Goal: Task Accomplishment & Management: Use online tool/utility

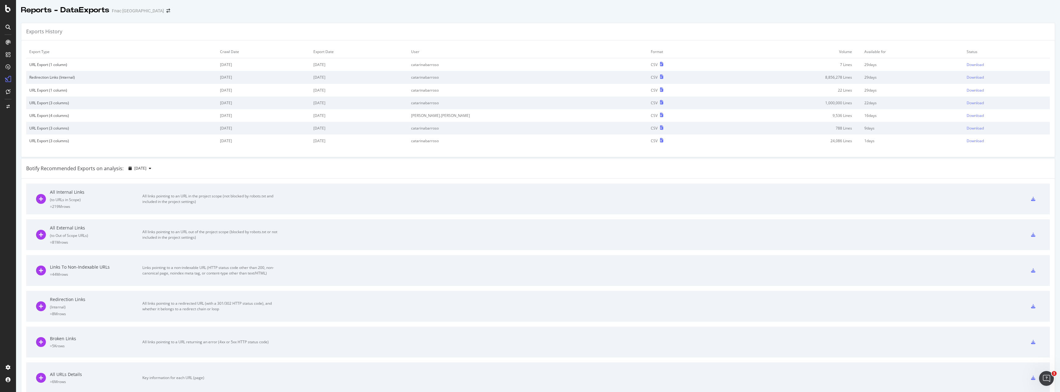
click at [278, 172] on div "Botify Recommended Exports on analysis: 2025 Aug. 31st" at bounding box center [537, 168] width 1033 height 20
click at [37, 124] on div "SmartContent" at bounding box center [36, 126] width 27 height 6
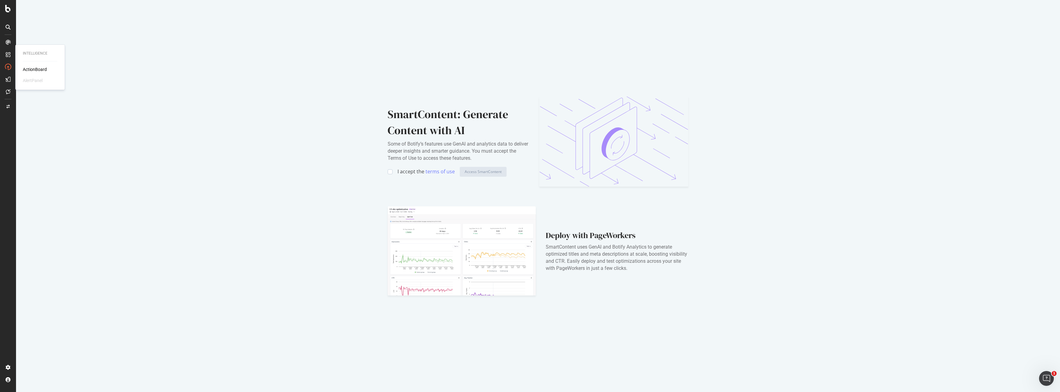
click at [40, 72] on div "ActionBoard" at bounding box center [35, 69] width 24 height 6
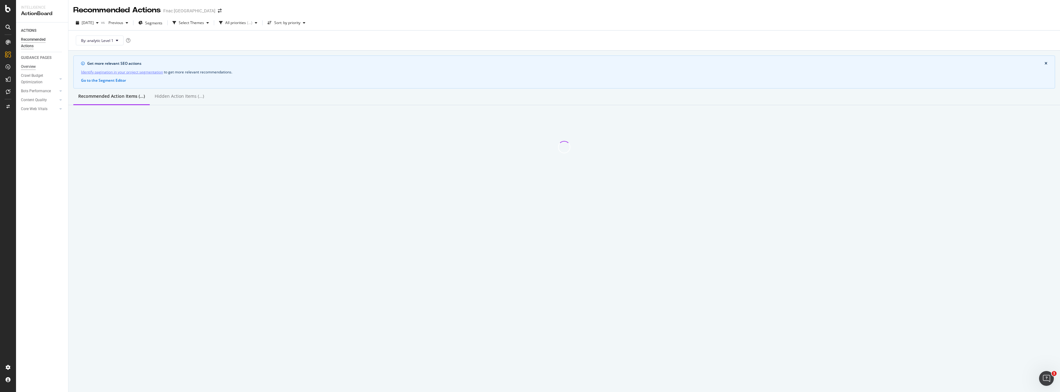
click at [33, 67] on div "Overview" at bounding box center [28, 66] width 15 height 6
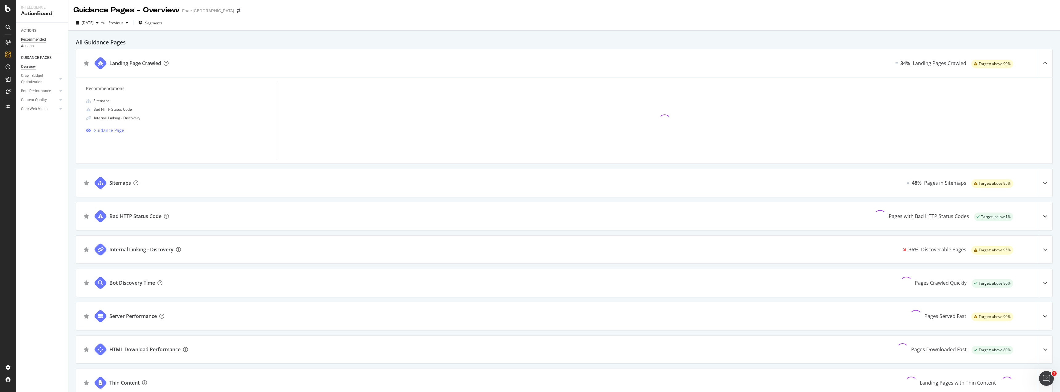
click at [38, 42] on div "Recommended Actions" at bounding box center [39, 42] width 37 height 13
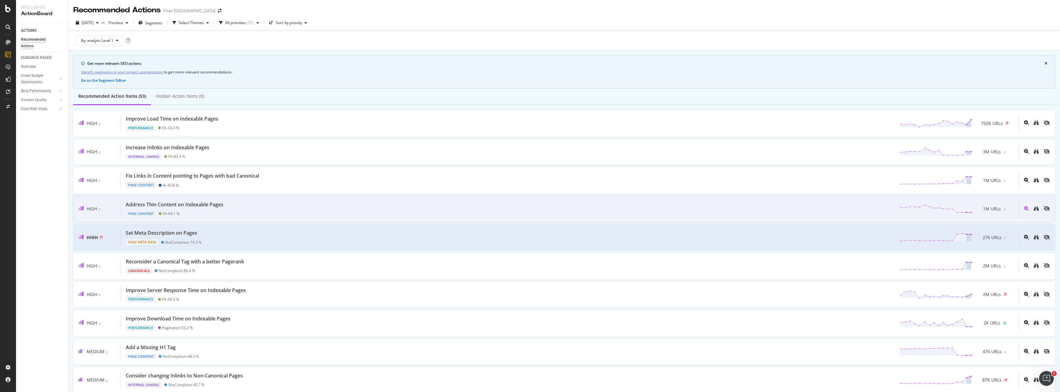
click at [173, 203] on div "Address Thin Content on Indexable Pages" at bounding box center [175, 204] width 98 height 7
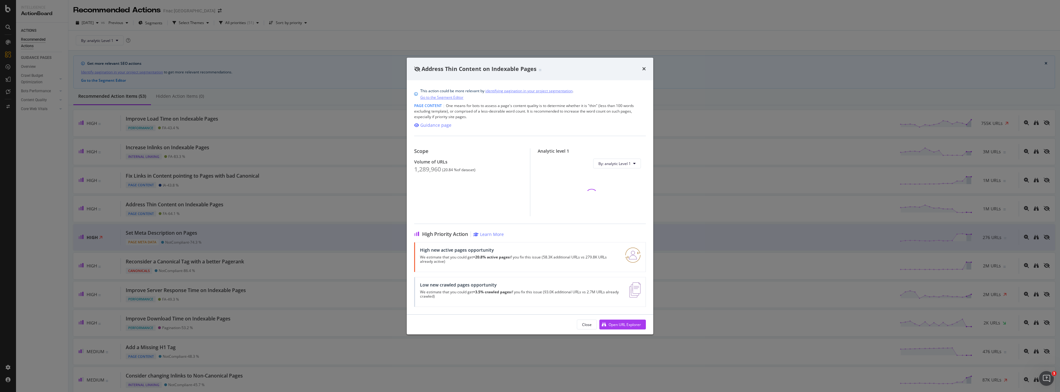
drag, startPoint x: 615, startPoint y: 318, endPoint x: 526, endPoint y: 321, distance: 89.1
click at [526, 321] on div "Close Open URL Explorer" at bounding box center [530, 324] width 232 height 10
drag, startPoint x: 621, startPoint y: 326, endPoint x: 624, endPoint y: 311, distance: 15.3
click at [624, 311] on div "Address Thin Content on Indexable Pages This action could be more relevant by i…" at bounding box center [530, 196] width 246 height 277
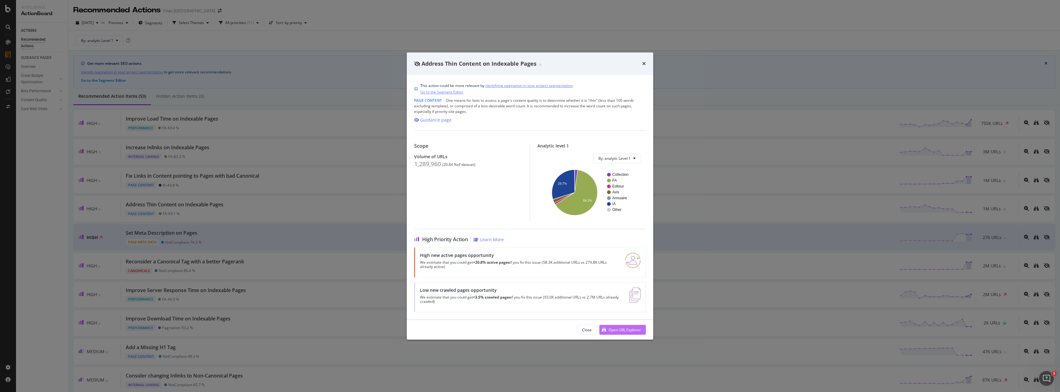
click at [632, 331] on div "Open URL Explorer" at bounding box center [624, 329] width 32 height 5
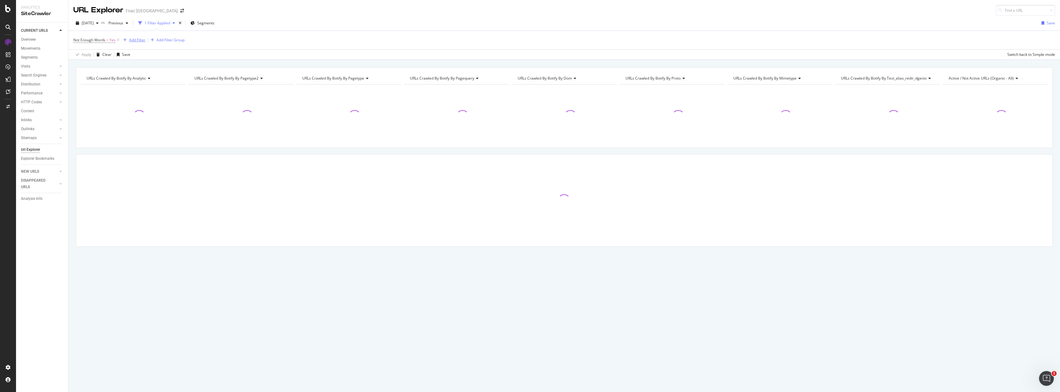
click at [142, 39] on div "Add Filter" at bounding box center [137, 39] width 16 height 5
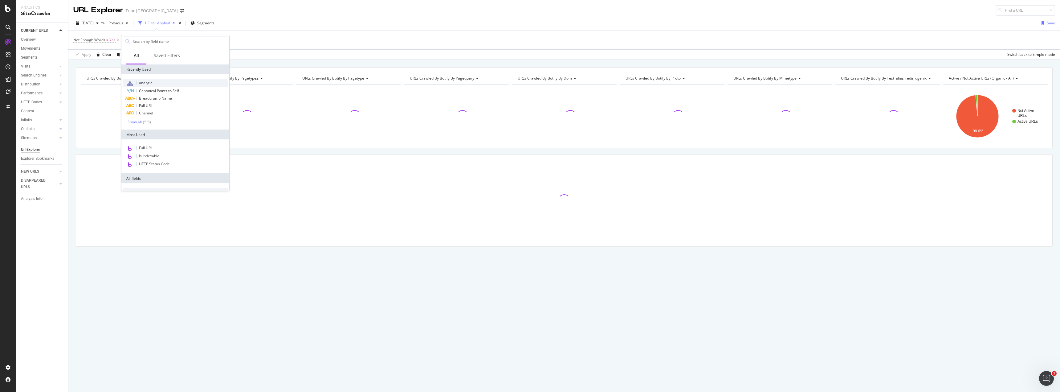
click at [166, 82] on div "analytic" at bounding box center [175, 83] width 105 height 8
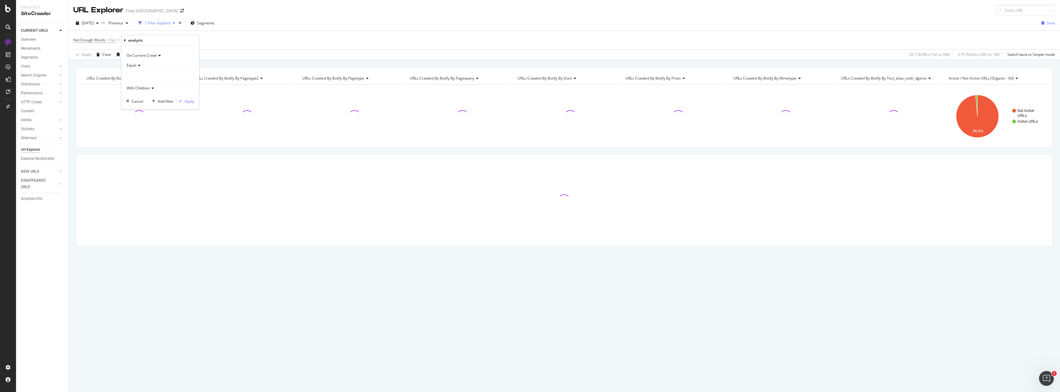
click at [146, 74] on div at bounding box center [160, 77] width 67 height 10
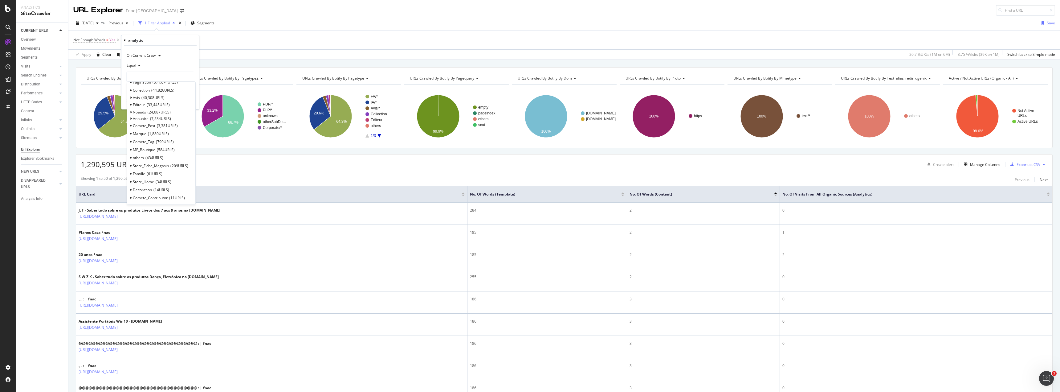
scroll to position [9, 0]
click at [130, 129] on icon at bounding box center [131, 130] width 2 height 4
click at [178, 130] on span "Select" at bounding box center [179, 130] width 11 height 5
click at [186, 104] on div "Apply" at bounding box center [190, 101] width 10 height 5
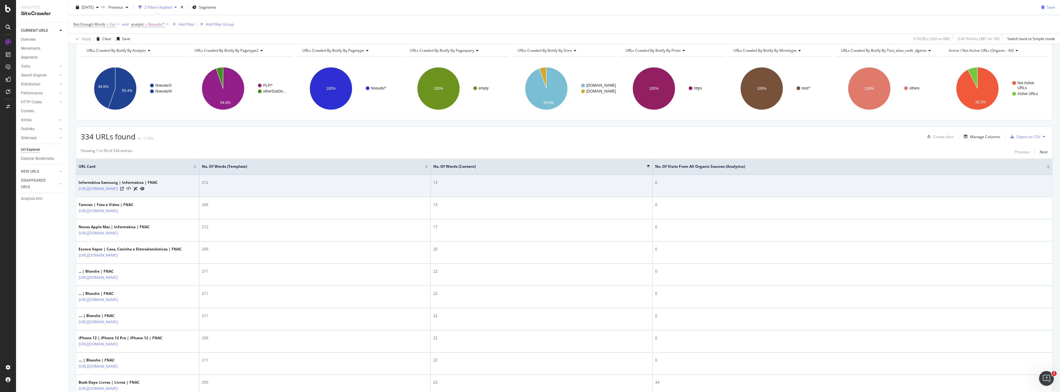
scroll to position [41, 0]
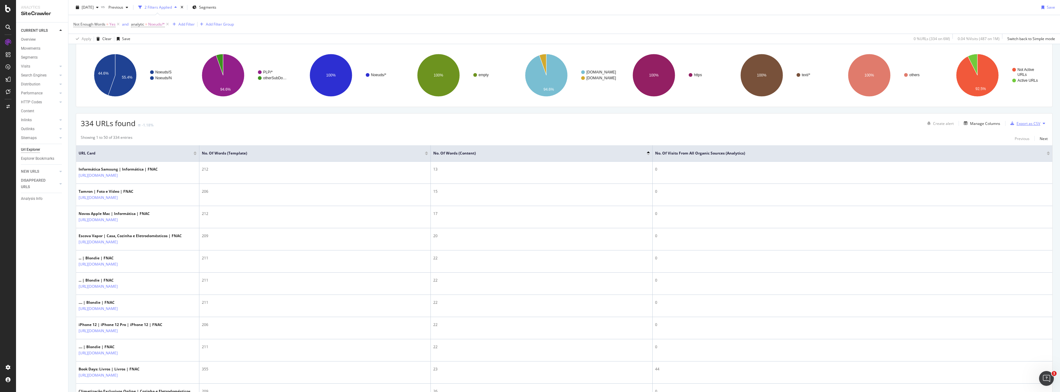
click at [1024, 121] on div "Export as CSV" at bounding box center [1028, 123] width 24 height 5
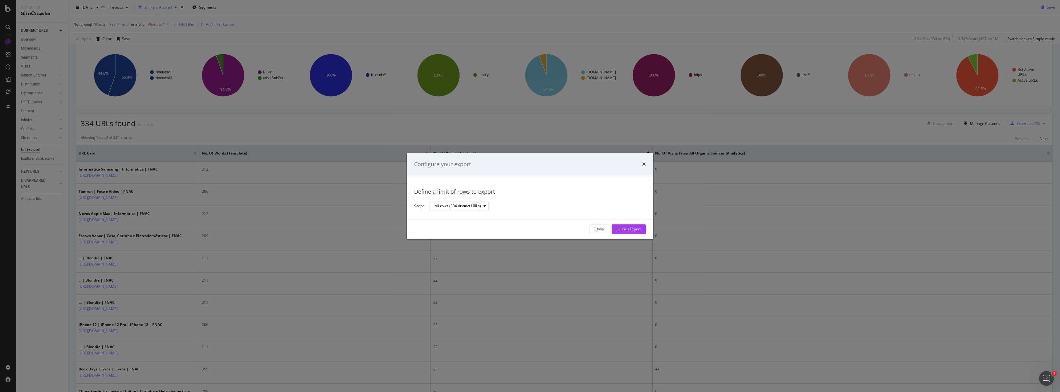
click at [641, 164] on div "Configure your export" at bounding box center [530, 164] width 232 height 8
click at [648, 164] on div "Configure your export" at bounding box center [530, 164] width 246 height 23
click at [644, 164] on icon "times" at bounding box center [644, 164] width 4 height 5
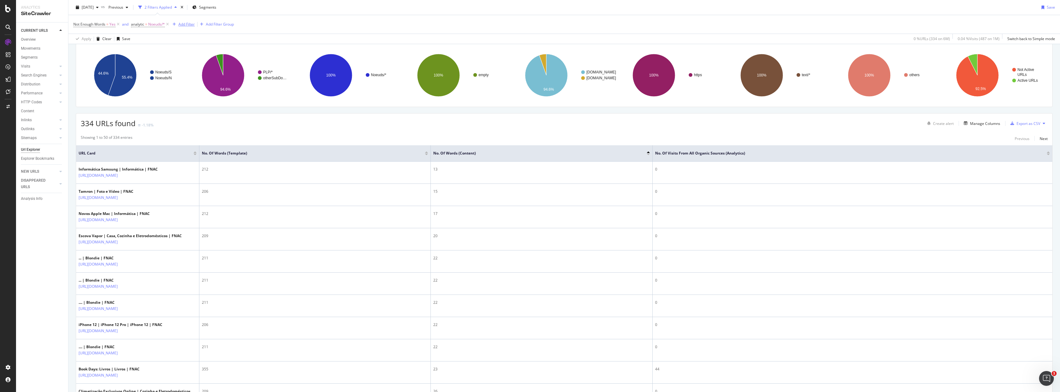
click at [182, 25] on div "Add Filter" at bounding box center [186, 24] width 16 height 5
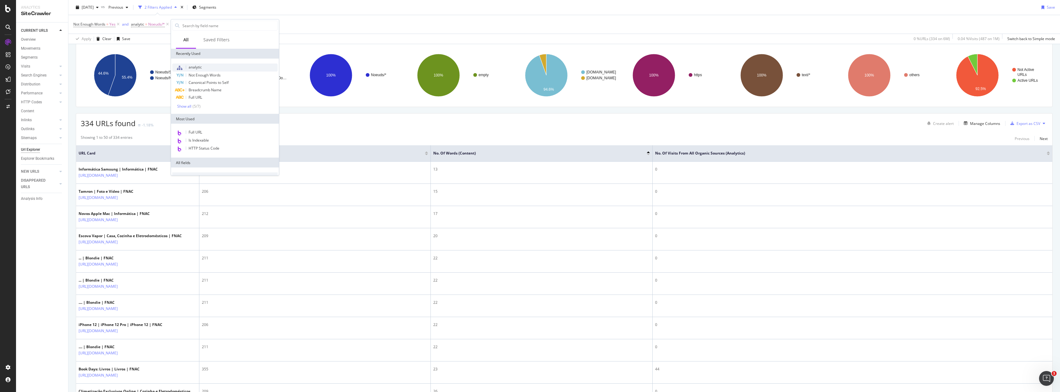
click at [218, 65] on div "analytic" at bounding box center [224, 67] width 105 height 8
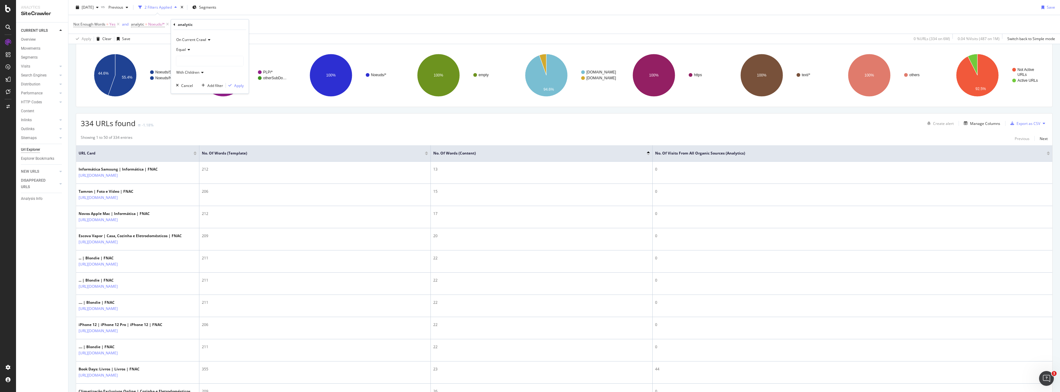
click at [206, 63] on div at bounding box center [209, 61] width 67 height 10
click at [164, 28] on span "Noeuds/*" at bounding box center [156, 24] width 17 height 9
click at [221, 31] on div "Not Enough Words = Yes and analytic = Noeuds/* and analytic = Add Filter Add Fi…" at bounding box center [563, 24] width 981 height 18
click at [169, 24] on icon at bounding box center [167, 24] width 5 height 6
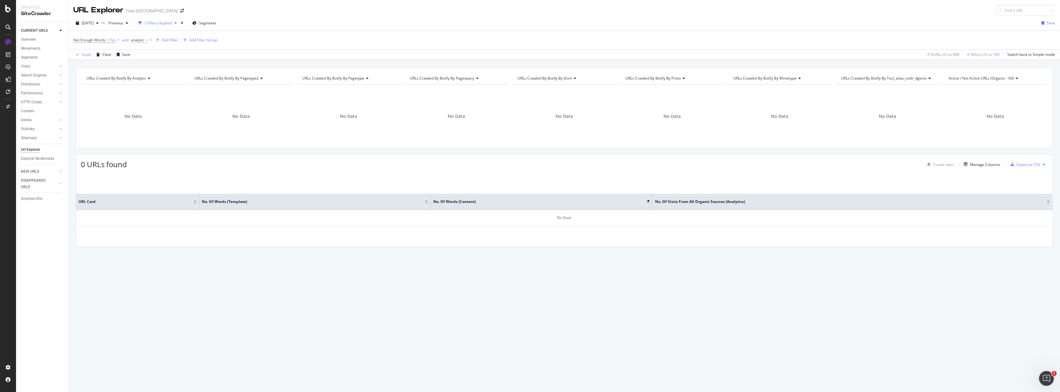
click at [144, 40] on span "analytic" at bounding box center [137, 39] width 13 height 5
click at [148, 62] on div "Equal" at bounding box center [170, 64] width 68 height 10
click at [157, 88] on div "Not Equal" at bounding box center [171, 85] width 66 height 8
click at [157, 80] on div at bounding box center [170, 76] width 67 height 10
click at [189, 87] on span "Select" at bounding box center [185, 87] width 11 height 5
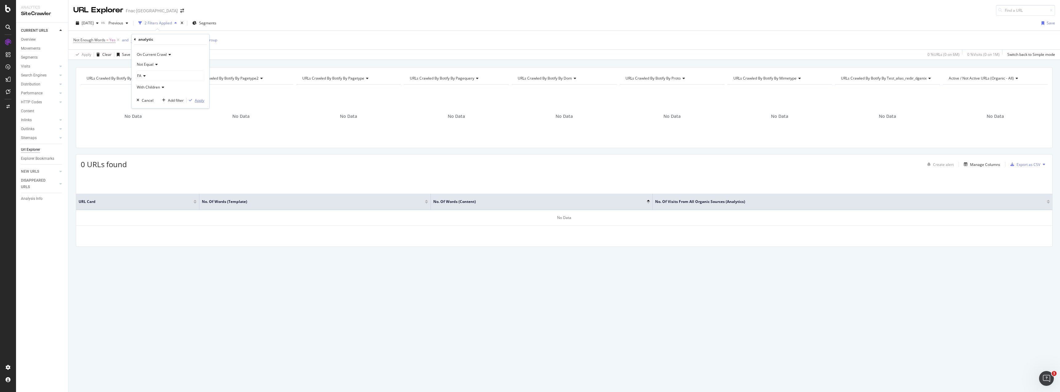
click at [197, 100] on div "Apply" at bounding box center [200, 100] width 10 height 5
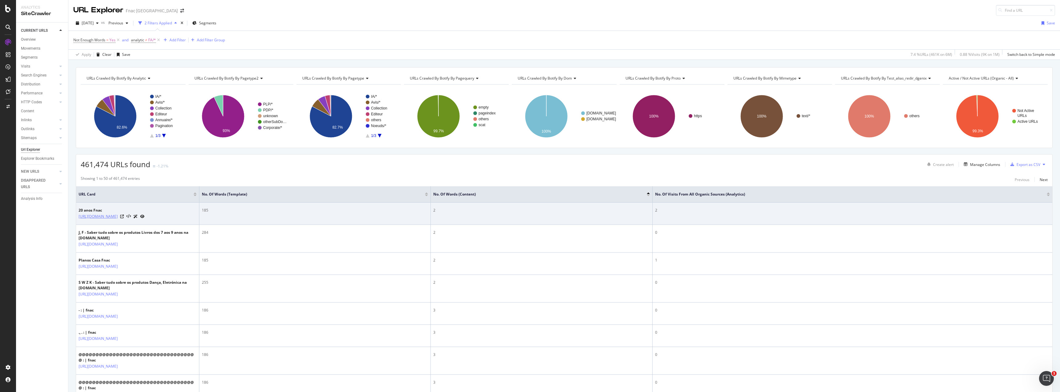
drag, startPoint x: 75, startPoint y: 217, endPoint x: 112, endPoint y: 218, distance: 37.6
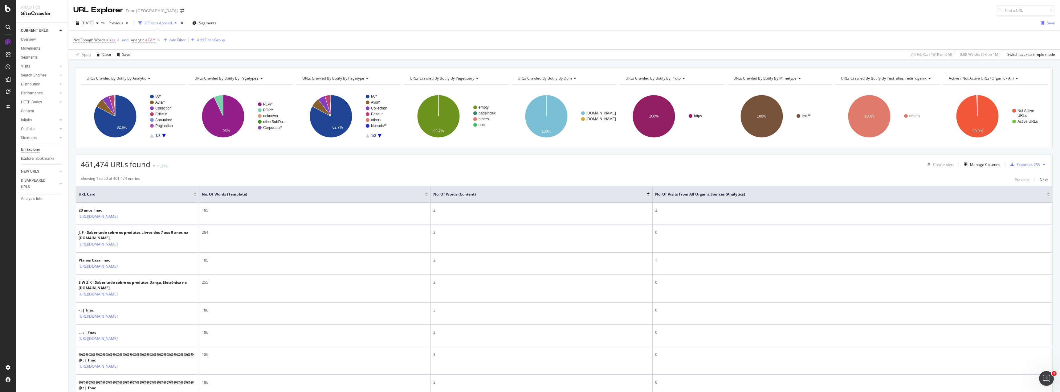
click at [53, 222] on div "CURRENT URLS Overview Movements Segments Visits Analysis Orphan URLs Search Eng…" at bounding box center [42, 206] width 52 height 369
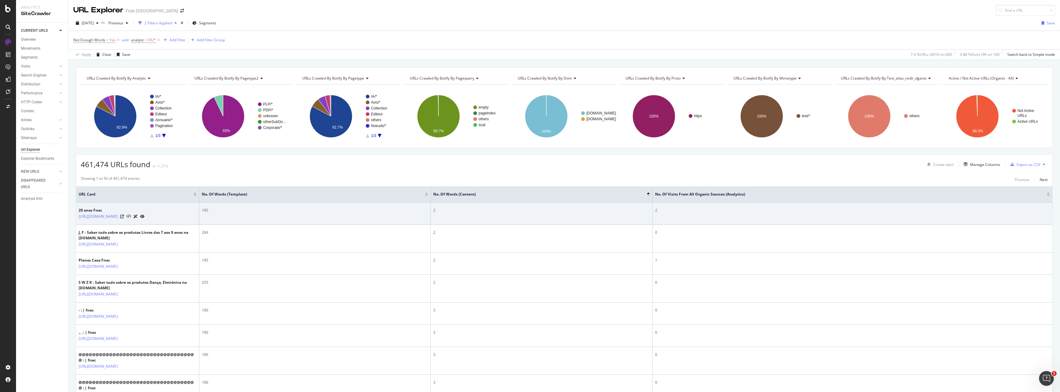
drag, startPoint x: 77, startPoint y: 217, endPoint x: 134, endPoint y: 217, distance: 57.6
click at [134, 217] on td "20 anos Fnac https://www.fnac.pt/20anosfnac" at bounding box center [137, 213] width 123 height 22
copy link "https://www.fnac.pt/20anosfnac"
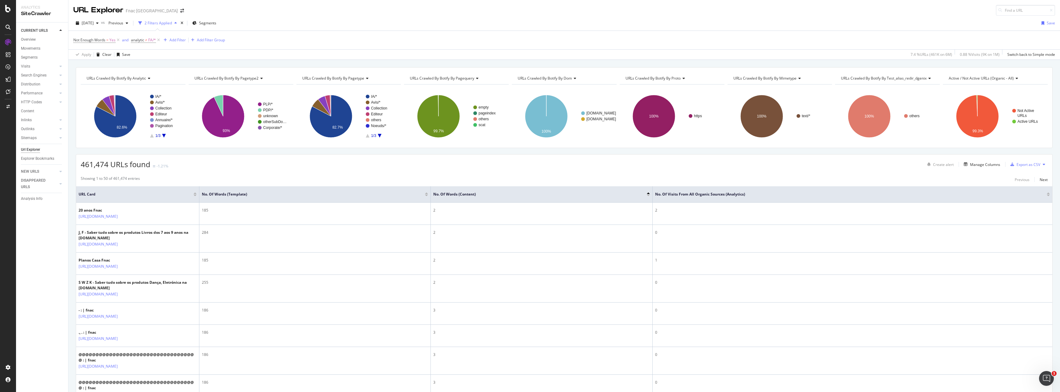
click at [173, 44] on div "Not Enough Words = Yes and analytic ≠ FA/* Add Filter Add Filter Group" at bounding box center [563, 40] width 981 height 18
click at [173, 41] on div "Add Filter" at bounding box center [177, 39] width 16 height 5
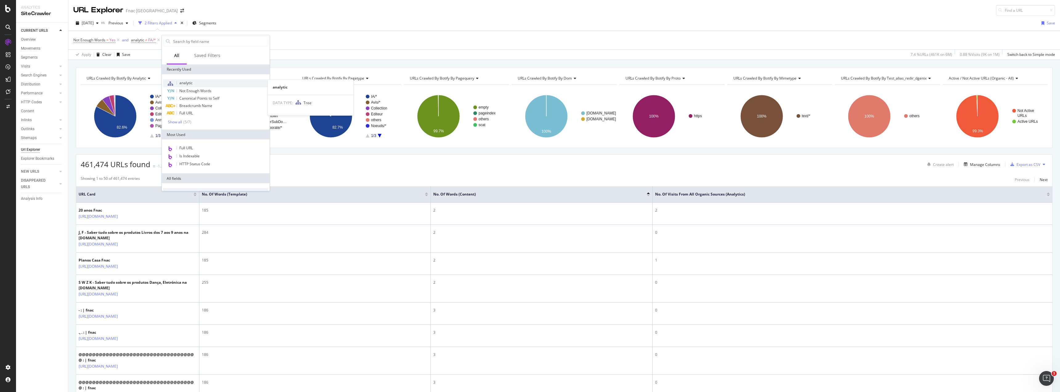
click at [188, 83] on span "analytic" at bounding box center [185, 82] width 13 height 5
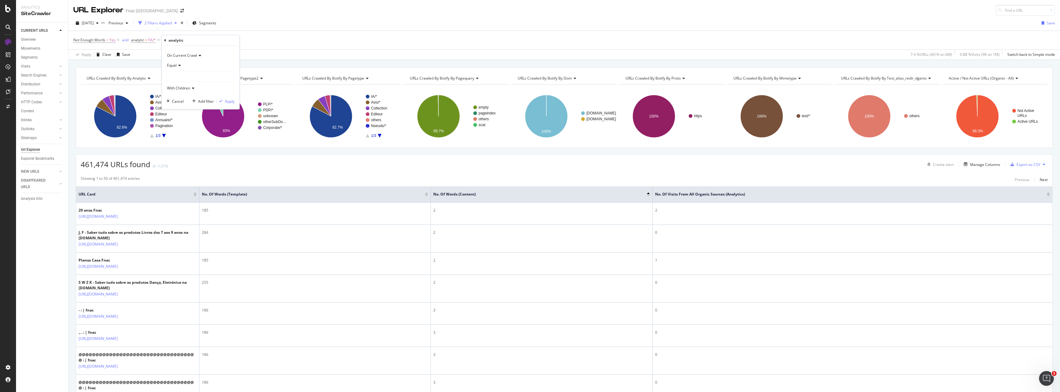
click at [181, 64] on icon at bounding box center [179, 65] width 4 height 4
click at [188, 83] on div "Not Equal" at bounding box center [201, 86] width 66 height 8
click at [185, 77] on div at bounding box center [200, 77] width 67 height 10
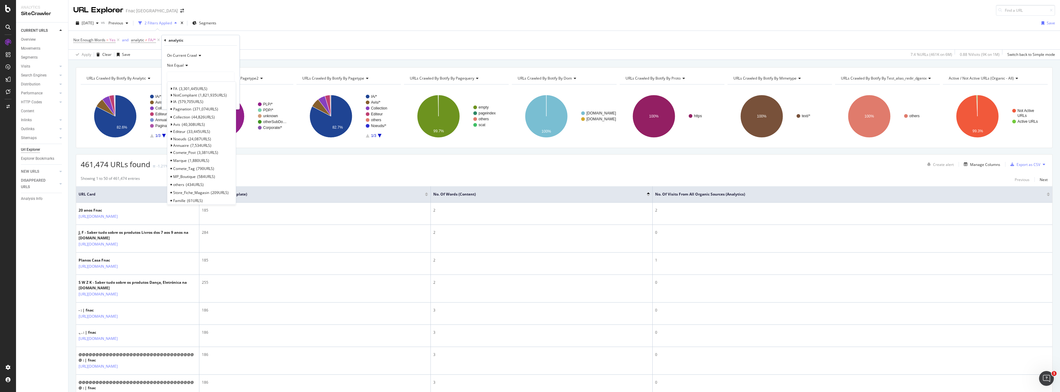
click at [165, 39] on icon at bounding box center [165, 41] width 2 height 4
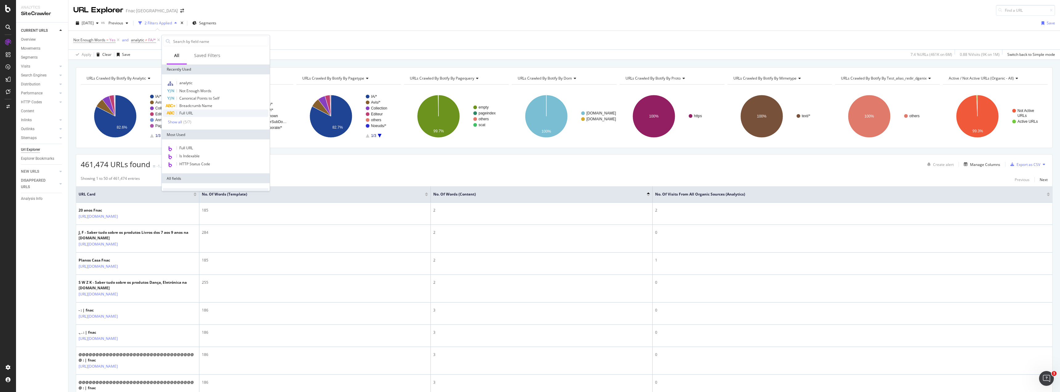
click at [199, 111] on div "Full URL" at bounding box center [215, 112] width 105 height 7
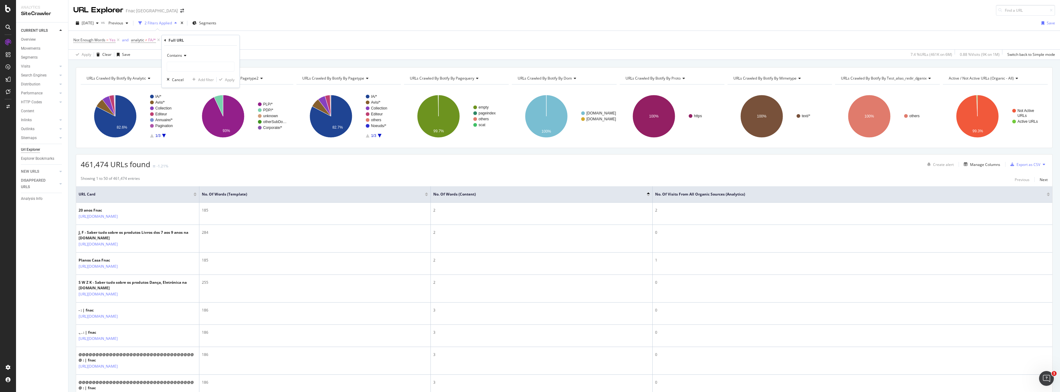
click at [175, 56] on span "Contains" at bounding box center [174, 55] width 15 height 5
drag, startPoint x: 195, startPoint y: 79, endPoint x: 165, endPoint y: 80, distance: 29.6
click at [165, 80] on div "Contains Equal to Not equal to Starts with Doesn't start with Ends with Doesn't…" at bounding box center [201, 67] width 78 height 42
click at [184, 124] on span "Doesn't contain" at bounding box center [183, 124] width 27 height 5
click at [172, 69] on input "text" at bounding box center [200, 67] width 67 height 10
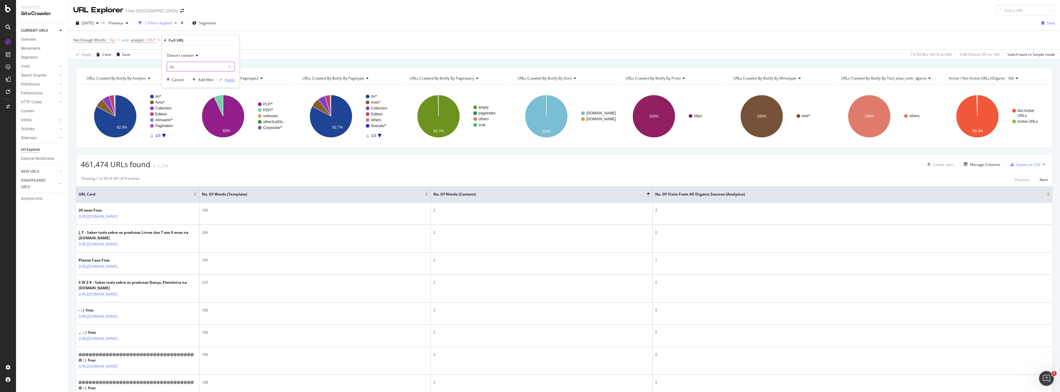
type input "/ia"
click at [229, 79] on div "Apply" at bounding box center [230, 79] width 10 height 5
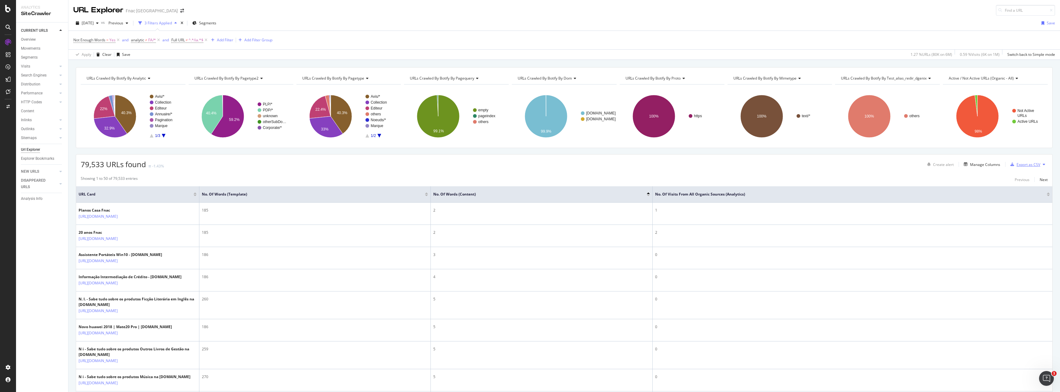
click at [1031, 165] on div "Export as CSV" at bounding box center [1028, 164] width 24 height 5
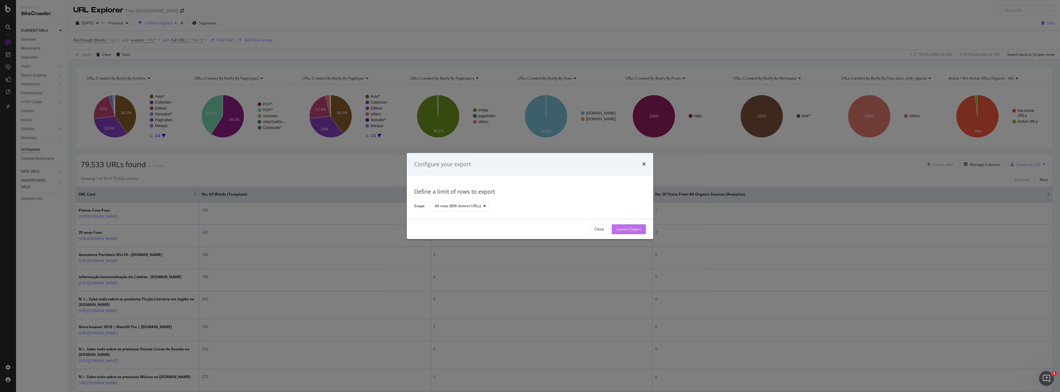
click at [618, 230] on div "Launch Export" at bounding box center [628, 228] width 24 height 5
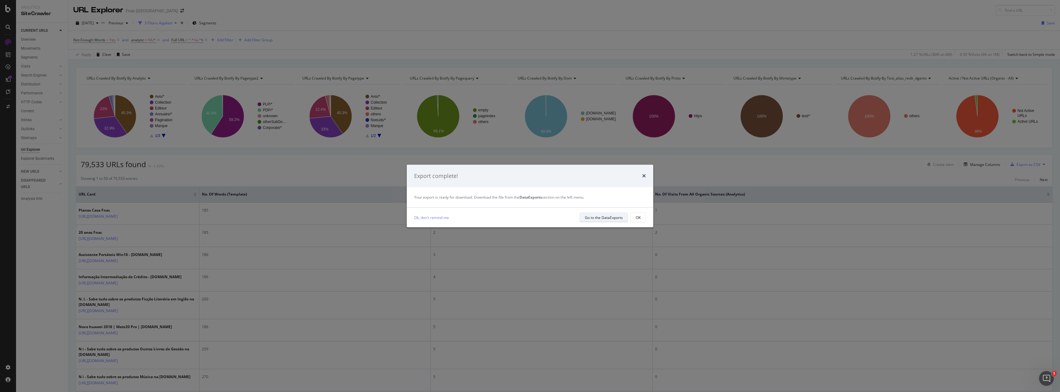
click at [604, 216] on div "Go to the DataExports" at bounding box center [604, 217] width 38 height 5
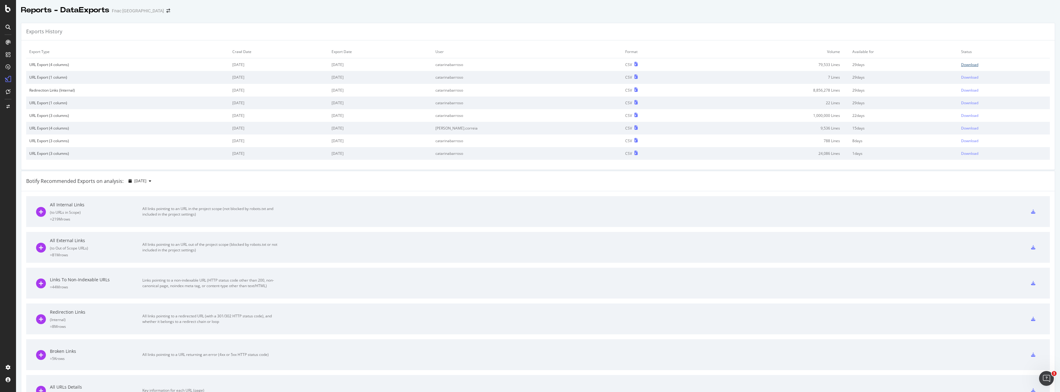
click at [961, 67] on div "Download" at bounding box center [969, 64] width 17 height 5
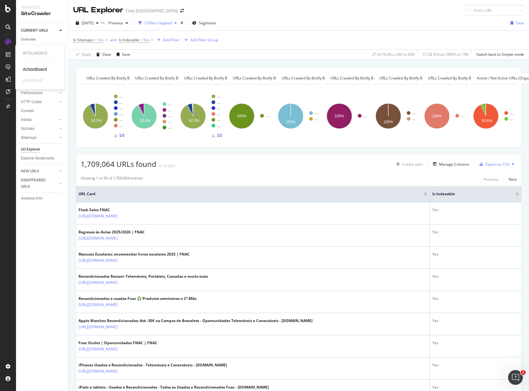
click at [32, 70] on div "ActionBoard" at bounding box center [35, 69] width 24 height 6
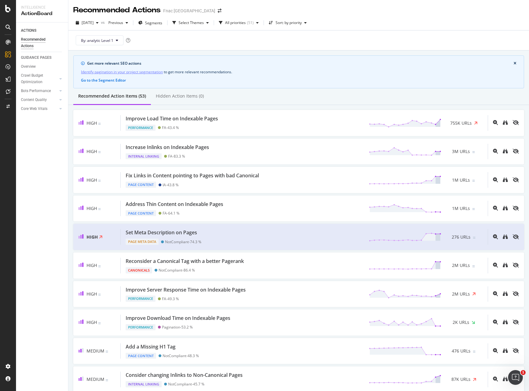
drag, startPoint x: 255, startPoint y: 176, endPoint x: 59, endPoint y: 182, distance: 196.0
click at [59, 182] on div "ACTIONS Recommended Actions GUIDANCE PAGES Overview Crawl Budget Optimization L…" at bounding box center [42, 206] width 52 height 369
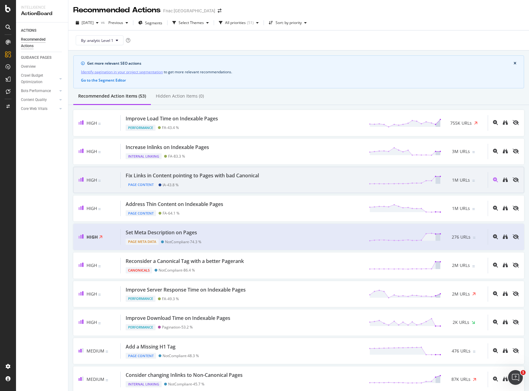
click at [190, 174] on div "Fix Links in Content pointing to Pages with bad Canonical" at bounding box center [192, 175] width 133 height 7
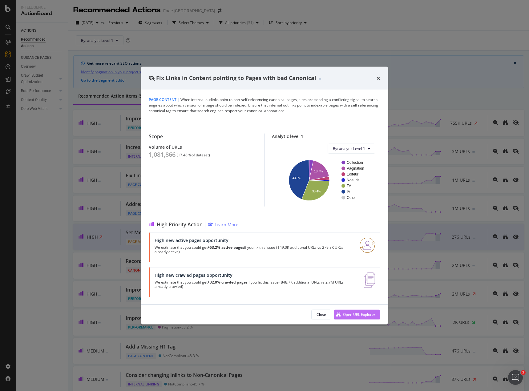
click at [363, 315] on div "Open URL Explorer" at bounding box center [359, 314] width 32 height 5
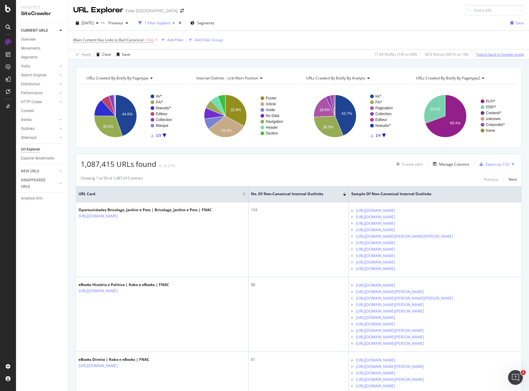
click at [490, 51] on div "Switch back to Simple mode" at bounding box center [501, 54] width 48 height 9
click at [488, 53] on div "Switch to Advanced Mode" at bounding box center [502, 54] width 44 height 5
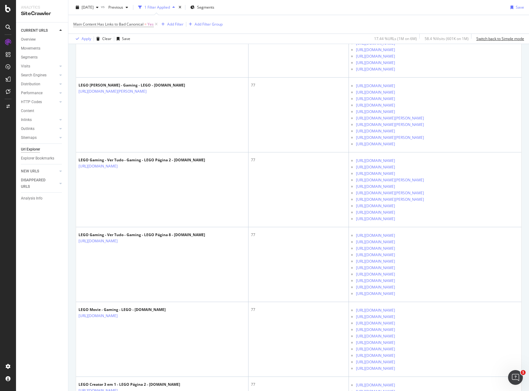
scroll to position [575, 0]
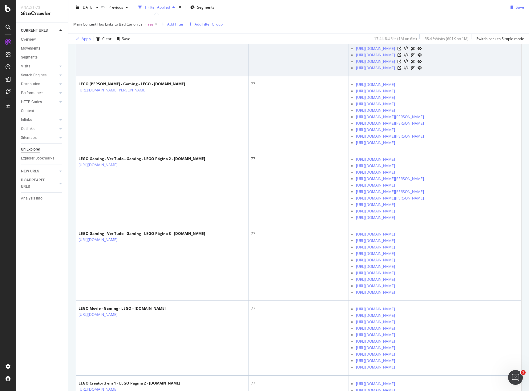
drag, startPoint x: 444, startPoint y: 241, endPoint x: 443, endPoint y: 246, distance: 5.0
click at [443, 76] on td "https://www.fnac.pt/n823389/LEGO/LEGO-18-meses https://www.fnac.pt/quemSomos ht…" at bounding box center [435, 39] width 173 height 75
copy link "https://www.fnac.pt/n823389/LEGO/LEGO-18-meses"
drag, startPoint x: 352, startPoint y: 270, endPoint x: 414, endPoint y: 272, distance: 61.6
click at [414, 71] on ul "https://www.fnac.pt/n823389/LEGO/LEGO-18-meses https://www.fnac.pt/quemSomos ht…" at bounding box center [435, 38] width 168 height 65
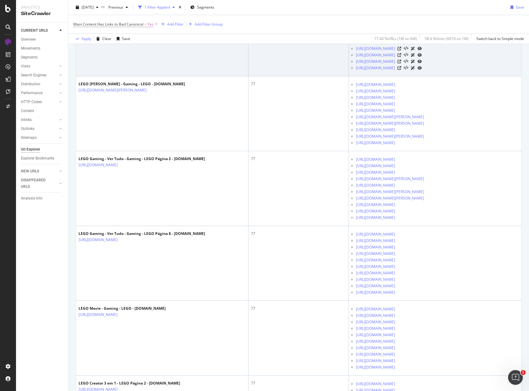
copy link "https://www.fnac.pt/LEGO/s239026"
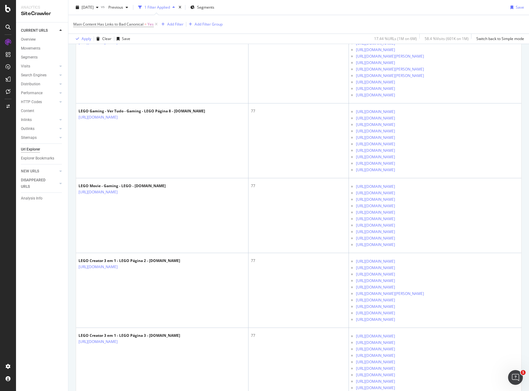
scroll to position [698, 0]
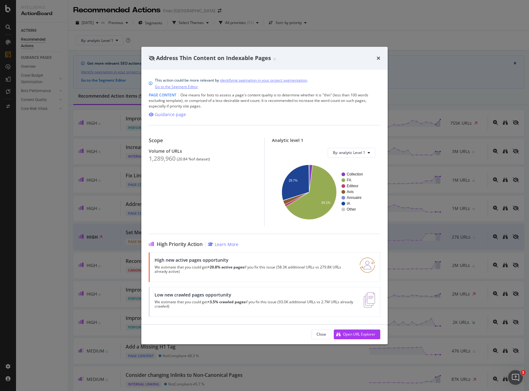
click at [382, 56] on div "Address Thin Content on Indexable Pages" at bounding box center [264, 58] width 246 height 23
click at [375, 56] on div "Address Thin Content on Indexable Pages" at bounding box center [265, 58] width 232 height 8
click at [379, 59] on icon "times" at bounding box center [379, 58] width 4 height 5
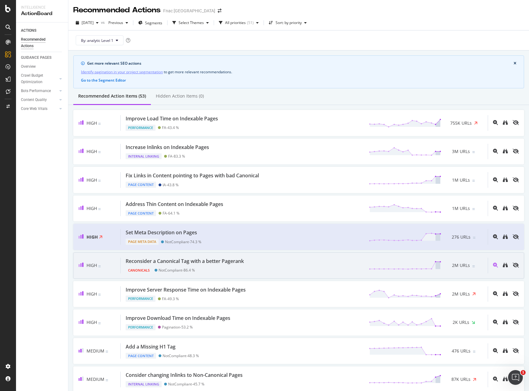
click at [204, 260] on div "Reconsider a Canonical Tag with a better Pagerank" at bounding box center [185, 261] width 118 height 7
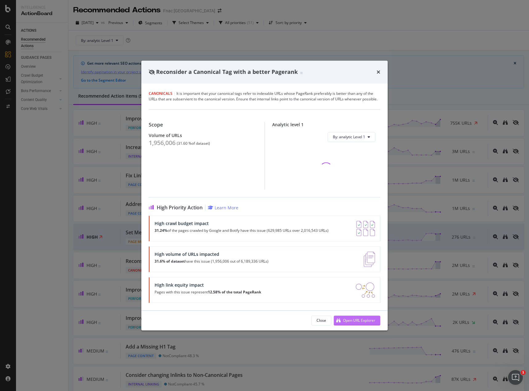
click at [366, 319] on div "Open URL Explorer" at bounding box center [359, 320] width 32 height 5
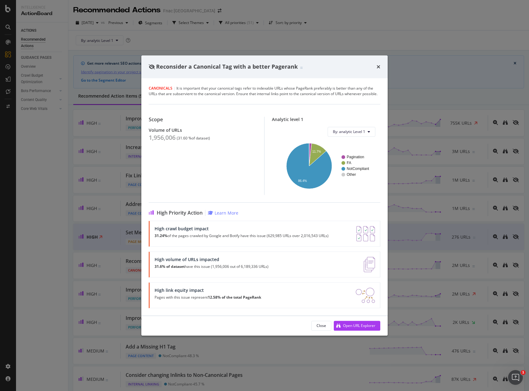
click at [375, 66] on div "Reconsider a Canonical Tag with a better Pagerank" at bounding box center [265, 67] width 232 height 8
click at [380, 67] on icon "times" at bounding box center [379, 66] width 4 height 5
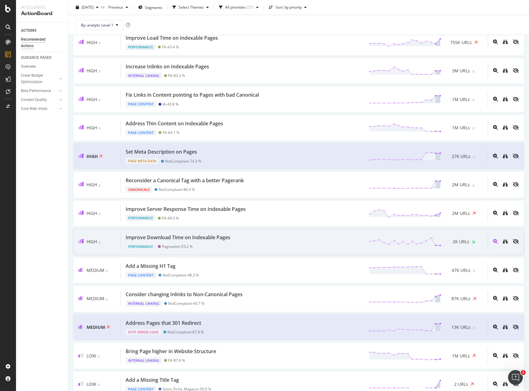
scroll to position [82, 0]
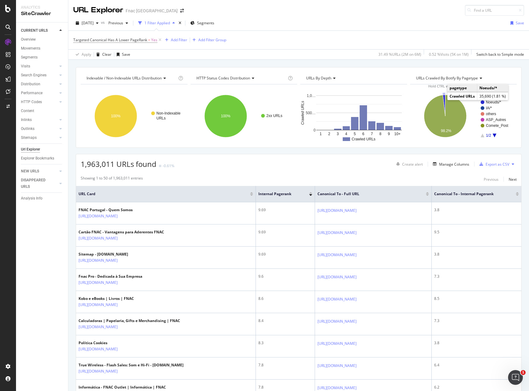
click at [443, 100] on icon "A chart." at bounding box center [444, 105] width 2 height 21
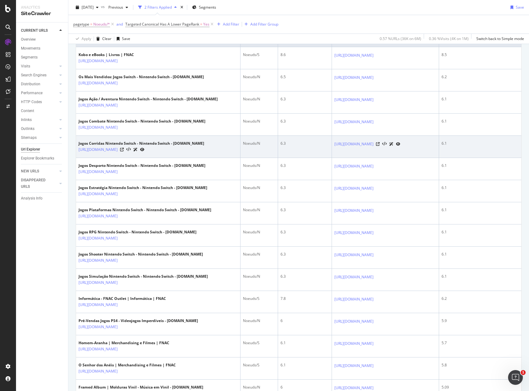
scroll to position [123, 0]
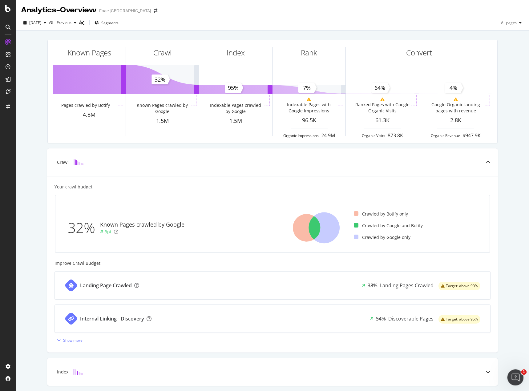
drag, startPoint x: 507, startPoint y: 369, endPoint x: 513, endPoint y: 377, distance: 9.5
click at [513, 377] on icon "Open Intercom Messenger" at bounding box center [515, 377] width 10 height 10
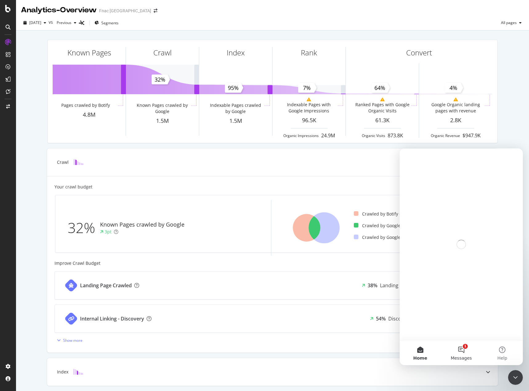
click at [464, 347] on button "1 Messages" at bounding box center [461, 353] width 41 height 25
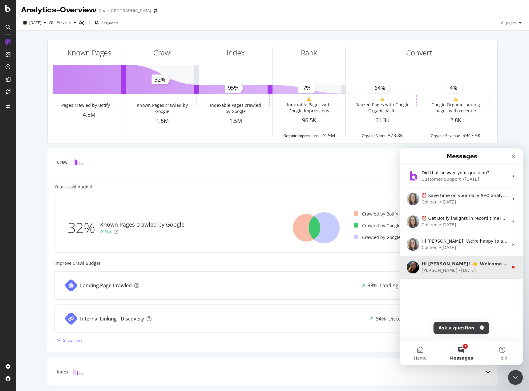
click at [485, 260] on div "Hi [PERSON_NAME]! 👋 Welcome to Botify chat support! Have a question? Reply to t…" at bounding box center [461, 267] width 123 height 23
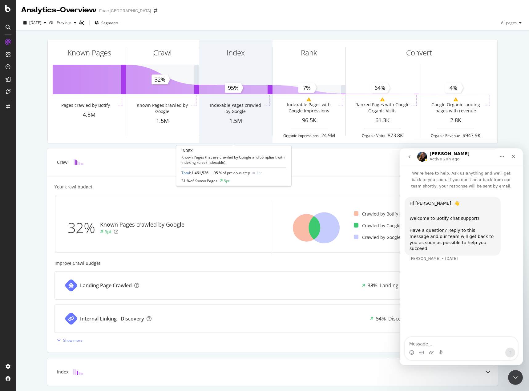
click at [242, 141] on div "Index Indexable Pages crawled by Google 1.5M" at bounding box center [235, 91] width 73 height 103
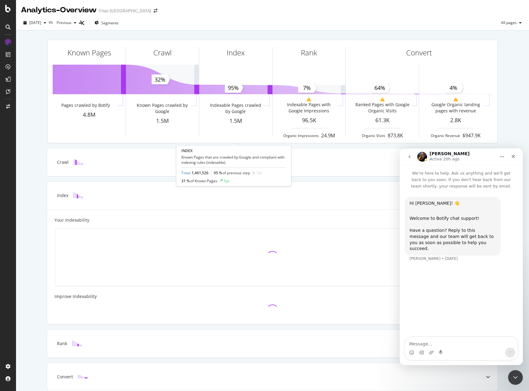
click at [242, 141] on div "Analytics - Overview Fnac [GEOGRAPHIC_DATA] [DATE] vs Previous Segments All pag…" at bounding box center [264, 195] width 529 height 391
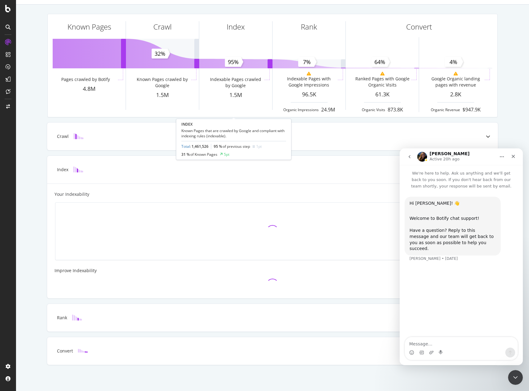
scroll to position [26, 0]
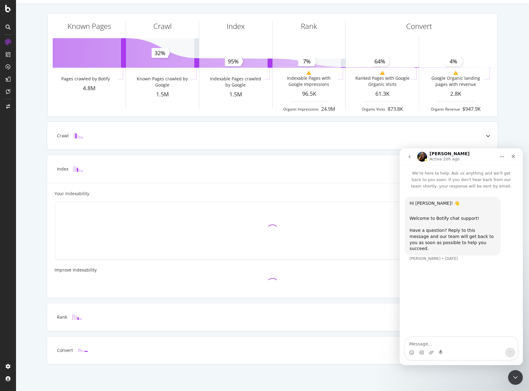
click at [119, 150] on div "Crawl" at bounding box center [273, 136] width 452 height 28
click at [511, 377] on icon "Close Intercom Messenger" at bounding box center [514, 376] width 7 height 7
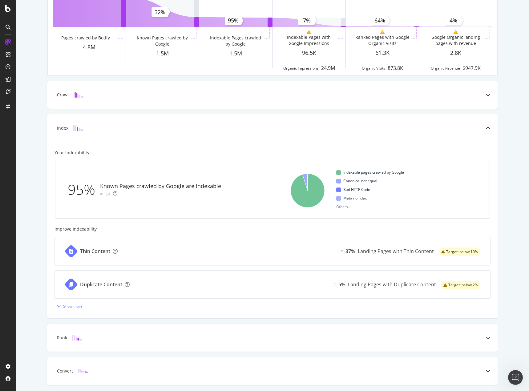
scroll to position [88, 0]
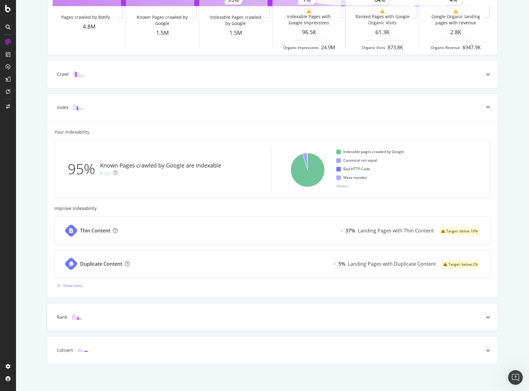
click at [484, 314] on div at bounding box center [488, 317] width 20 height 28
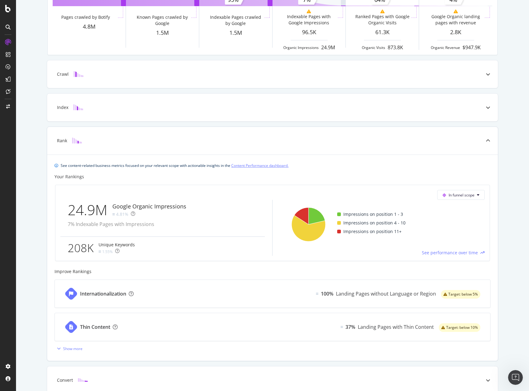
scroll to position [118, 0]
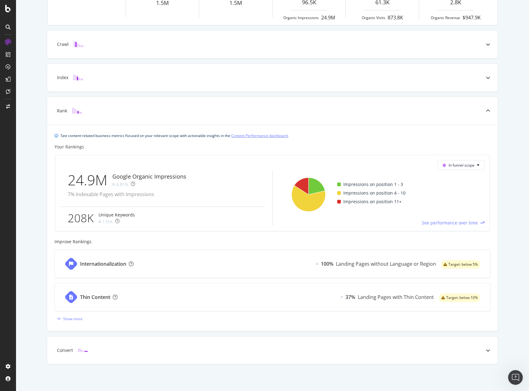
drag, startPoint x: 456, startPoint y: 360, endPoint x: 37, endPoint y: 336, distance: 419.6
click at [456, 360] on div "Convert" at bounding box center [272, 351] width 451 height 28
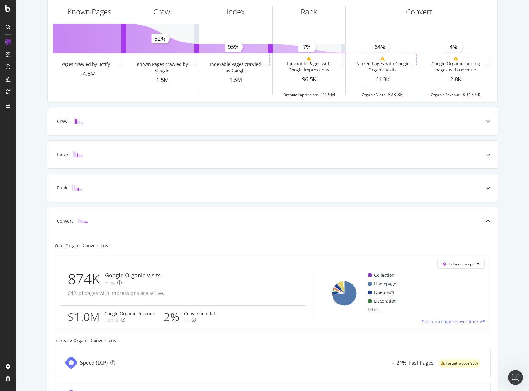
scroll to position [0, 0]
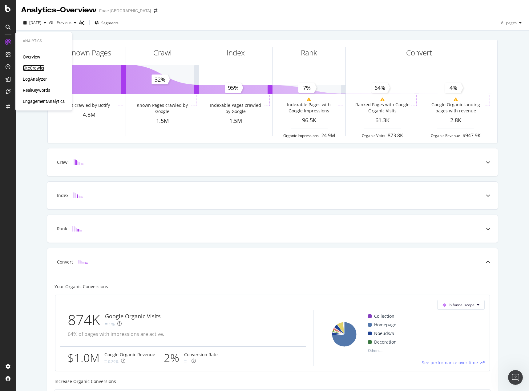
click at [35, 69] on div "SiteCrawler" at bounding box center [34, 68] width 22 height 6
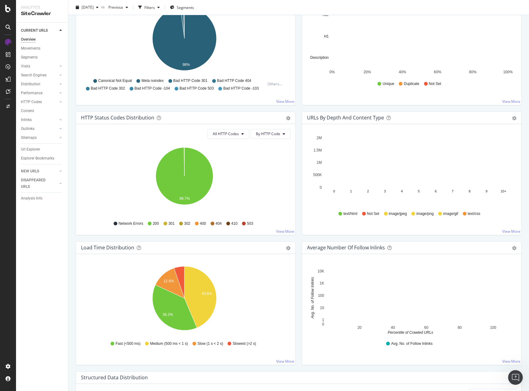
scroll to position [246, 0]
